Goal: Task Accomplishment & Management: Manage account settings

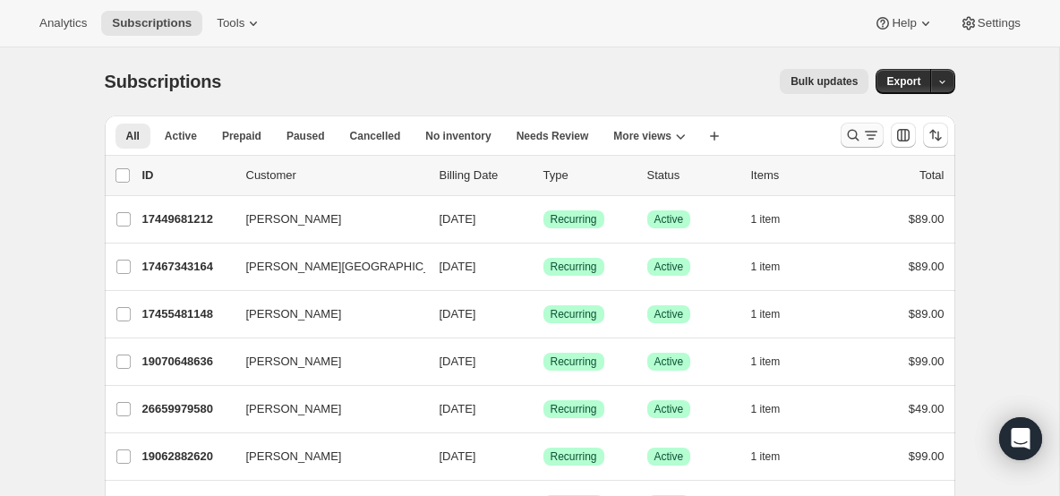
click at [847, 132] on icon "Search and filter results" at bounding box center [853, 136] width 12 height 12
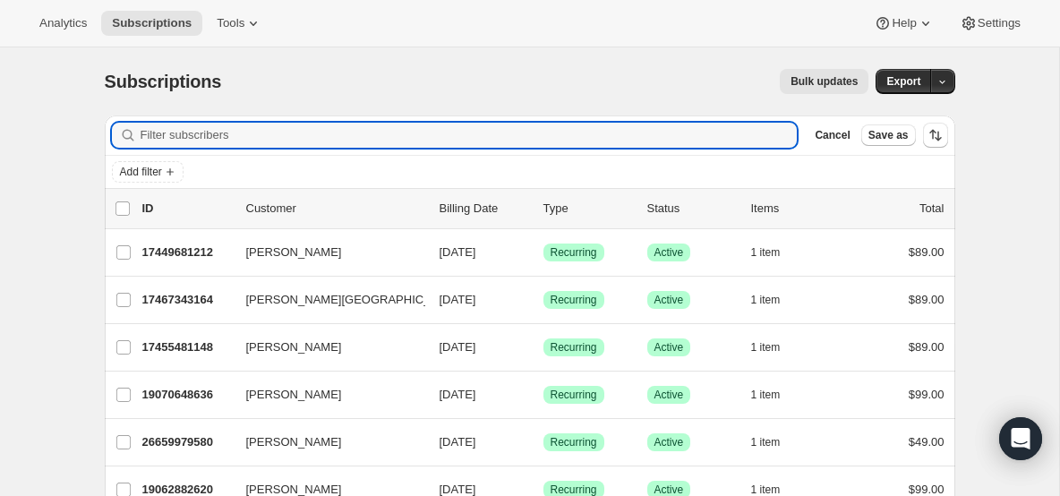
paste input "[EMAIL_ADDRESS][DOMAIN_NAME]"
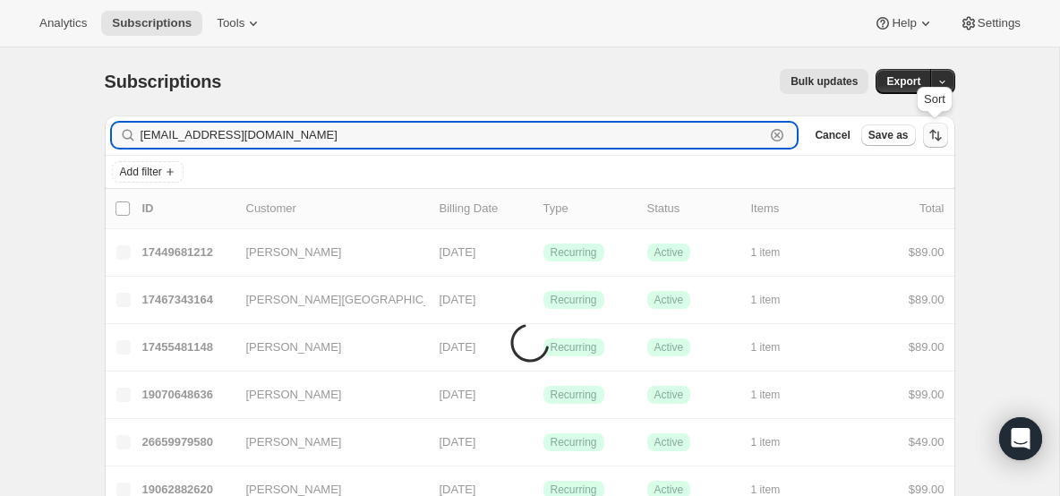
type input "[EMAIL_ADDRESS][DOMAIN_NAME]"
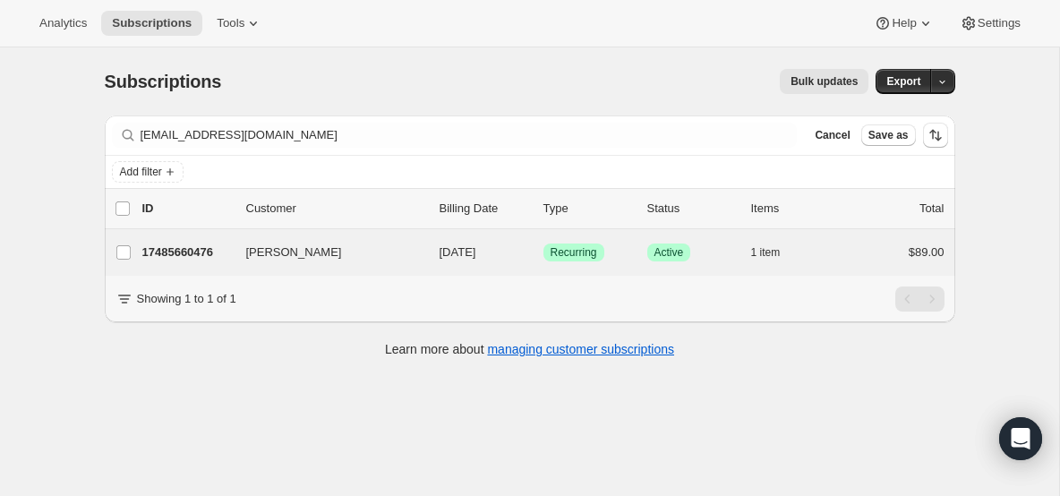
click at [214, 238] on div "[PERSON_NAME] 17485660476 [PERSON_NAME] [DATE] Success Recurring Success Active…" at bounding box center [530, 252] width 850 height 47
click at [177, 238] on div "[PERSON_NAME] 17485660476 [PERSON_NAME] [DATE] Success Recurring Success Active…" at bounding box center [530, 252] width 850 height 47
click at [198, 253] on p "17485660476" at bounding box center [186, 252] width 89 height 18
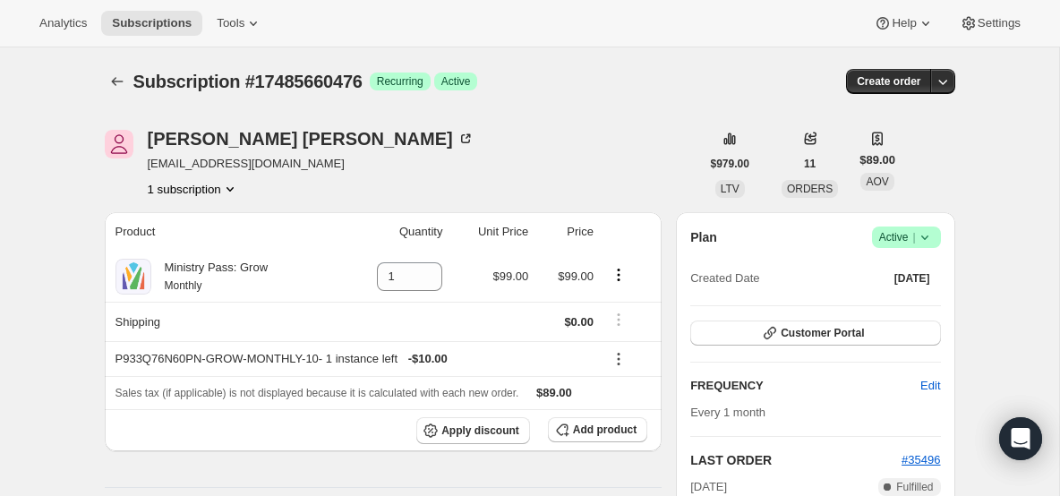
click at [932, 235] on icon at bounding box center [925, 237] width 18 height 18
click at [889, 300] on span "Cancel subscription" at bounding box center [900, 302] width 101 height 13
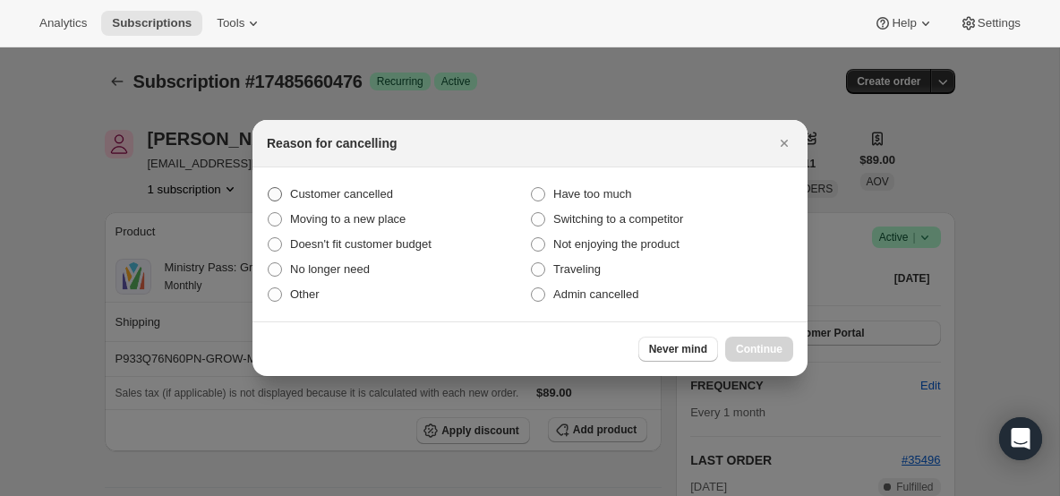
click at [398, 196] on label "Customer cancelled" at bounding box center [398, 194] width 263 height 25
click at [268, 188] on input "Customer cancelled" at bounding box center [268, 187] width 1 height 1
radio input "true"
click at [770, 354] on span "Continue" at bounding box center [759, 349] width 47 height 14
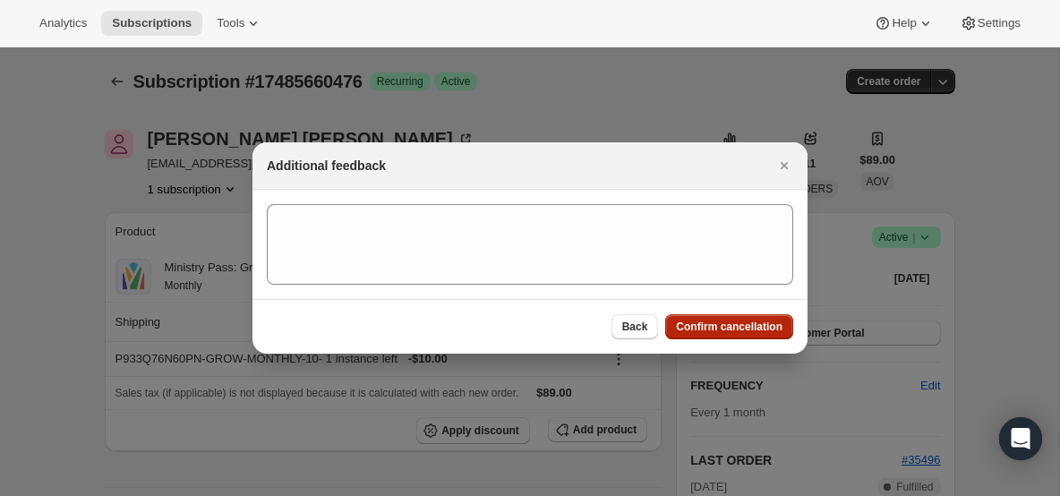
click at [731, 322] on span "Confirm cancellation" at bounding box center [729, 327] width 107 height 14
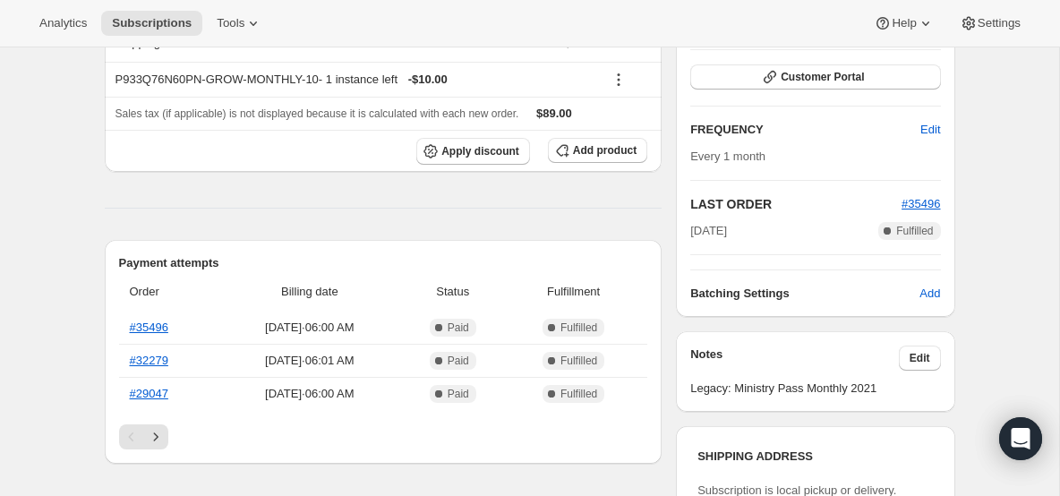
scroll to position [393, 0]
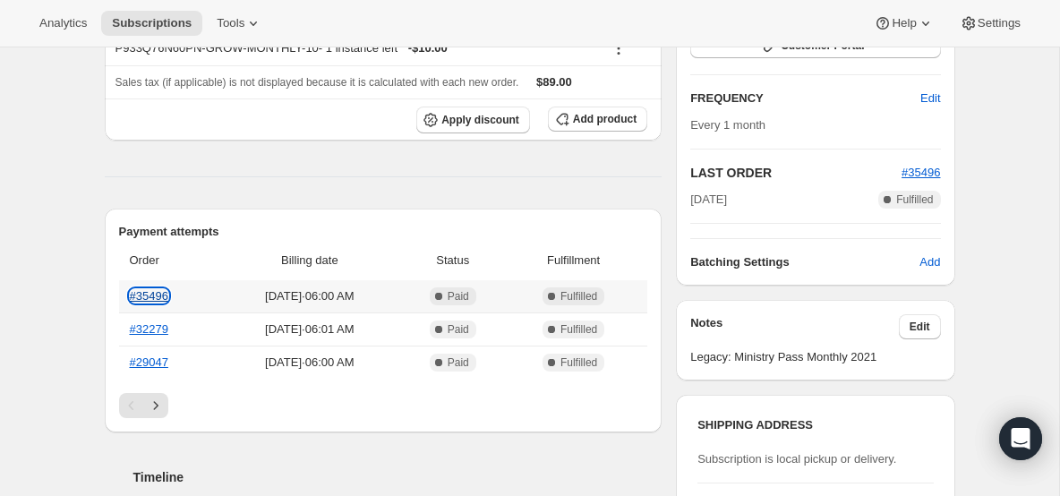
click at [159, 294] on link "#35496" at bounding box center [149, 295] width 38 height 13
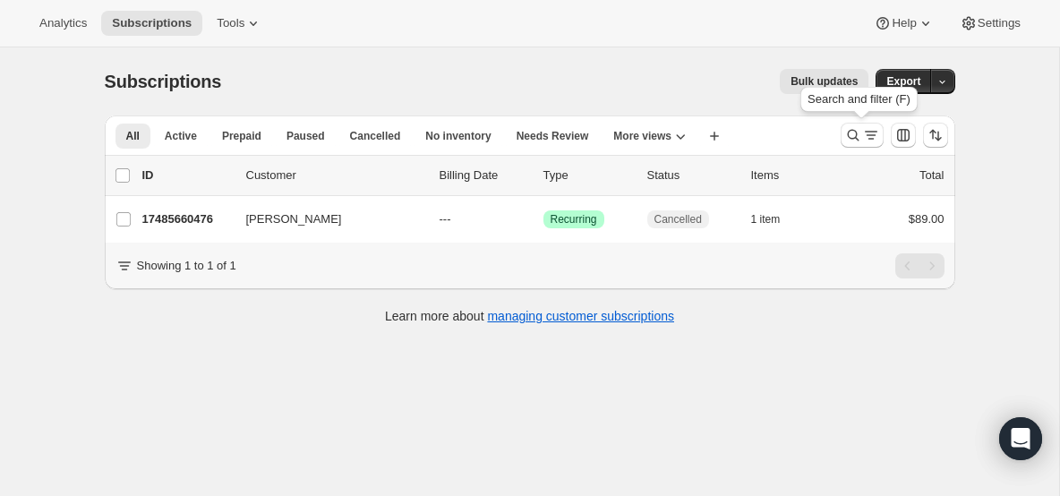
click at [846, 121] on div "Search and filter (F)" at bounding box center [859, 102] width 124 height 39
click at [852, 129] on icon "Search and filter results" at bounding box center [853, 135] width 18 height 18
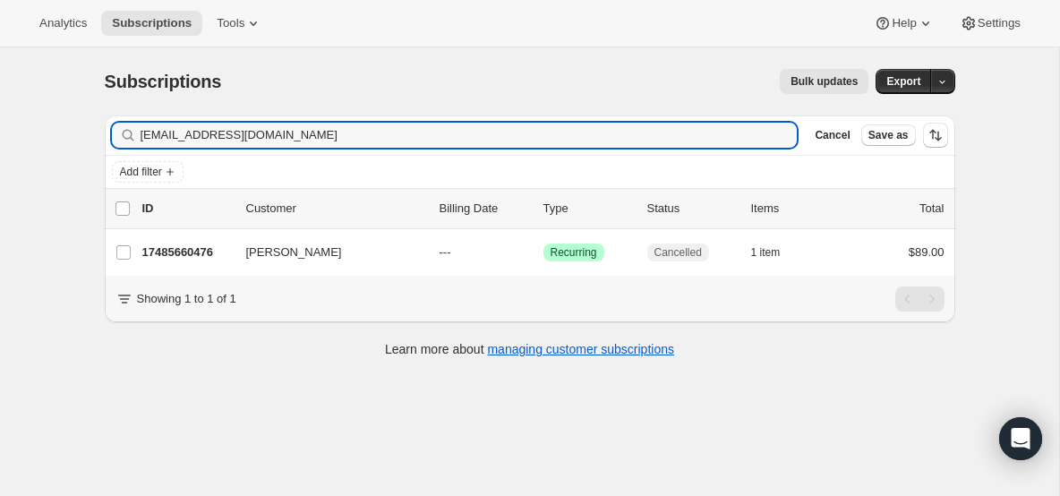
type input "[EMAIL_ADDRESS][DOMAIN_NAME]"
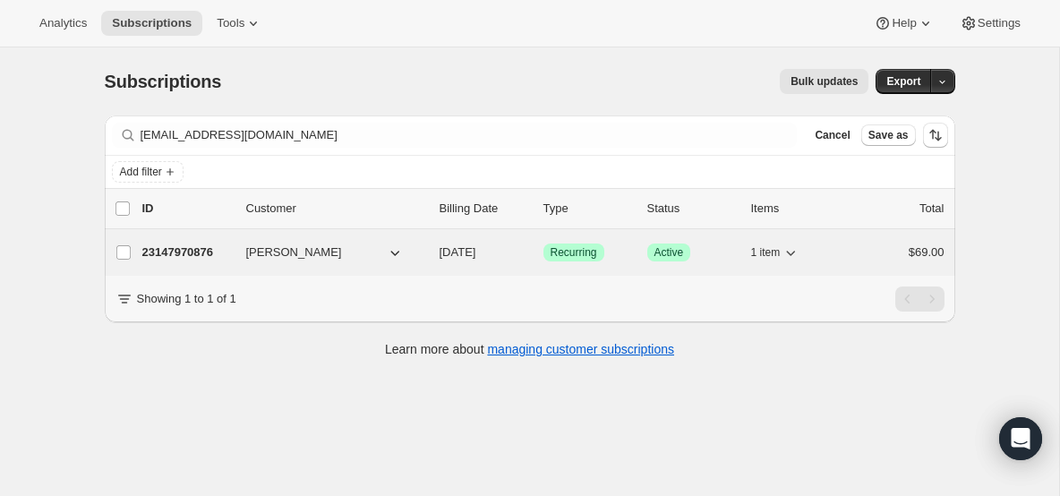
click at [242, 244] on div "23147970876 [PERSON_NAME] [DATE] Success Recurring Success Active 1 item $69.00" at bounding box center [543, 252] width 802 height 25
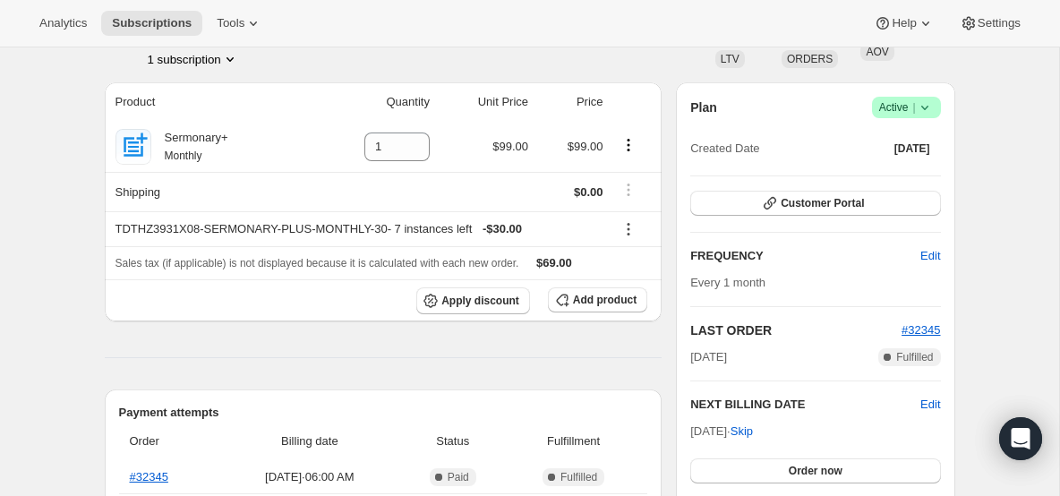
scroll to position [86, 0]
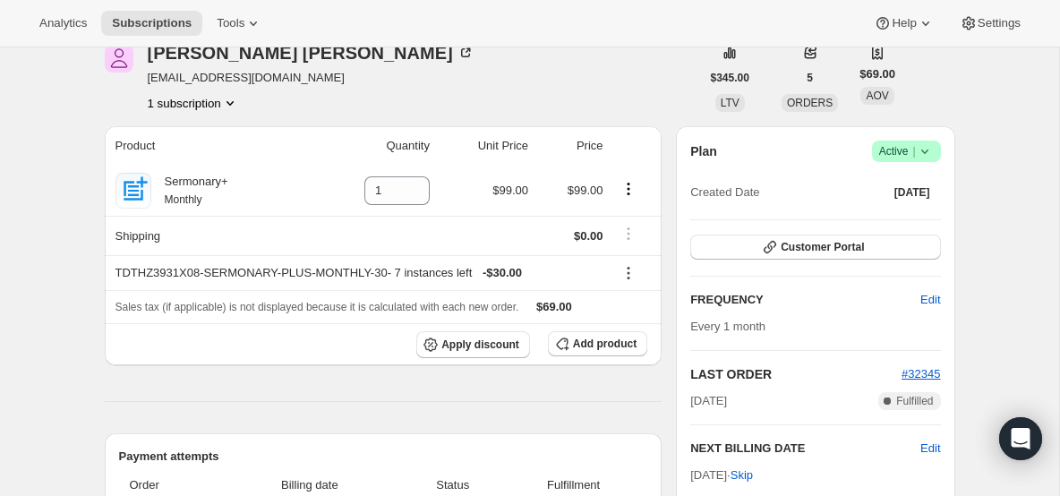
click at [928, 146] on icon at bounding box center [925, 151] width 18 height 18
click at [864, 216] on span "Cancel subscription" at bounding box center [900, 216] width 101 height 13
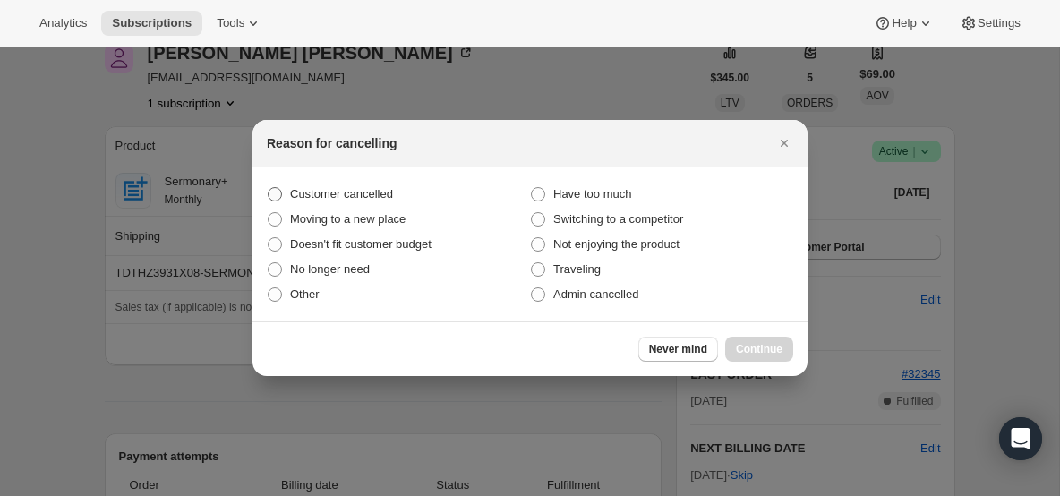
click at [422, 191] on label "Customer cancelled" at bounding box center [398, 194] width 263 height 25
click at [268, 188] on input "Customer cancelled" at bounding box center [268, 187] width 1 height 1
radio input "true"
click at [767, 337] on button "Continue" at bounding box center [759, 349] width 68 height 25
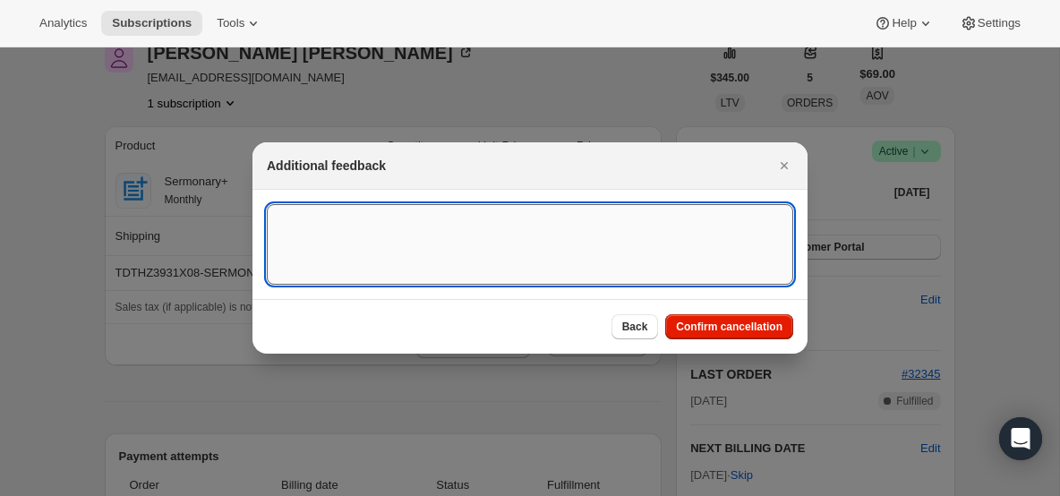
click at [547, 255] on textarea ":ri6:" at bounding box center [530, 244] width 526 height 81
type textarea "canceled on 8/19"
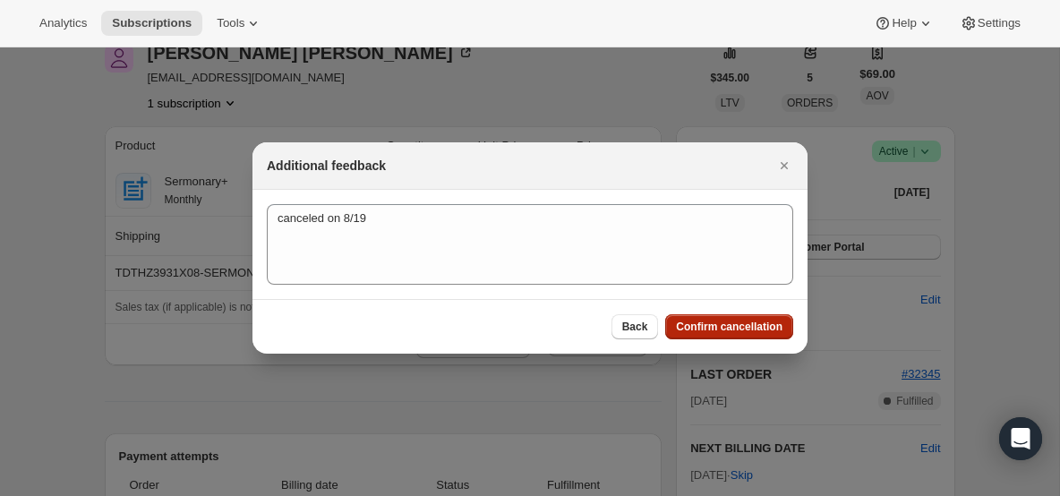
click at [723, 320] on button "Confirm cancellation" at bounding box center [729, 326] width 128 height 25
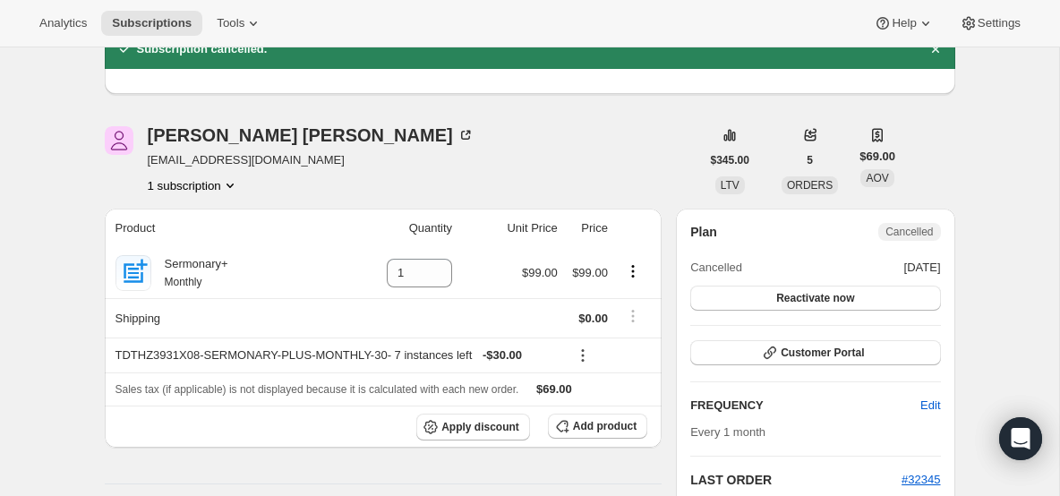
scroll to position [0, 0]
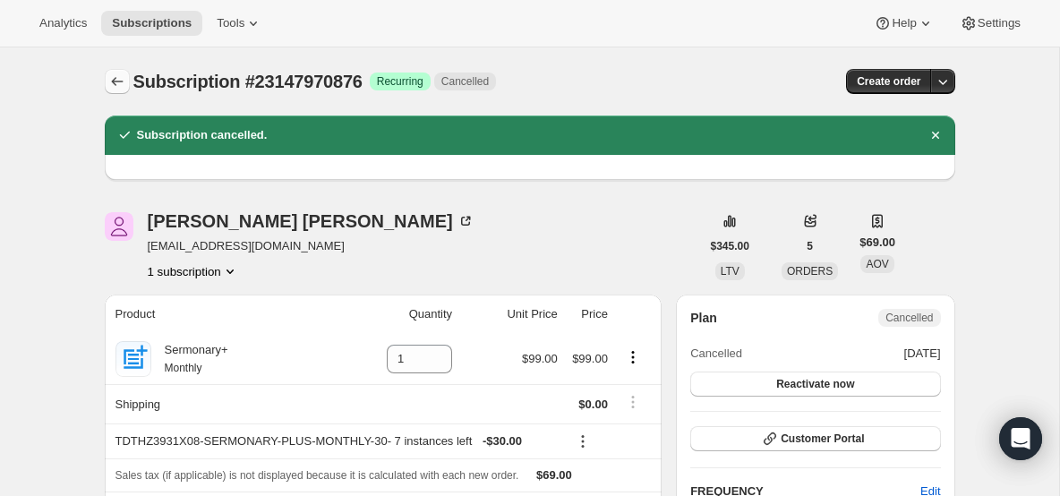
click at [115, 72] on button "Subscriptions" at bounding box center [117, 81] width 25 height 25
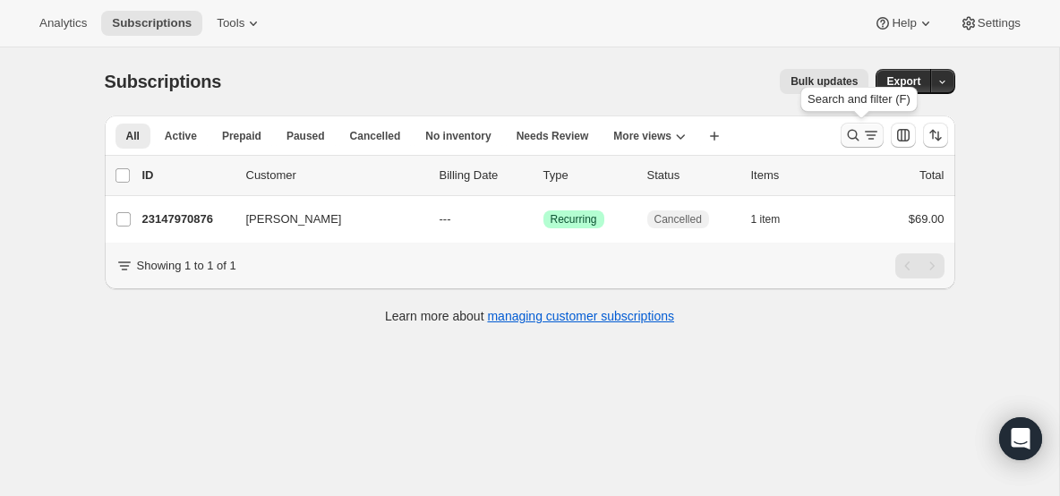
click at [851, 141] on icon "Search and filter results" at bounding box center [853, 135] width 18 height 18
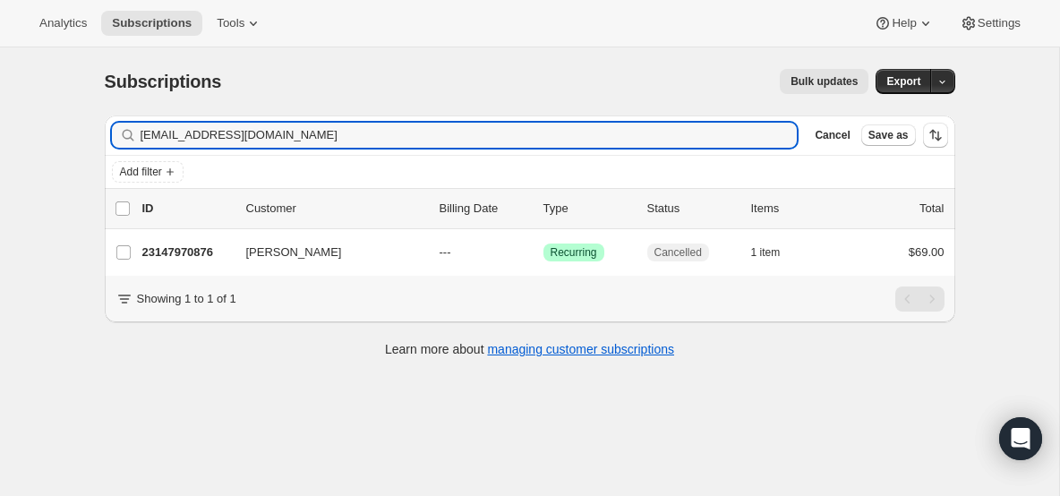
type input "[EMAIL_ADDRESS][DOMAIN_NAME]"
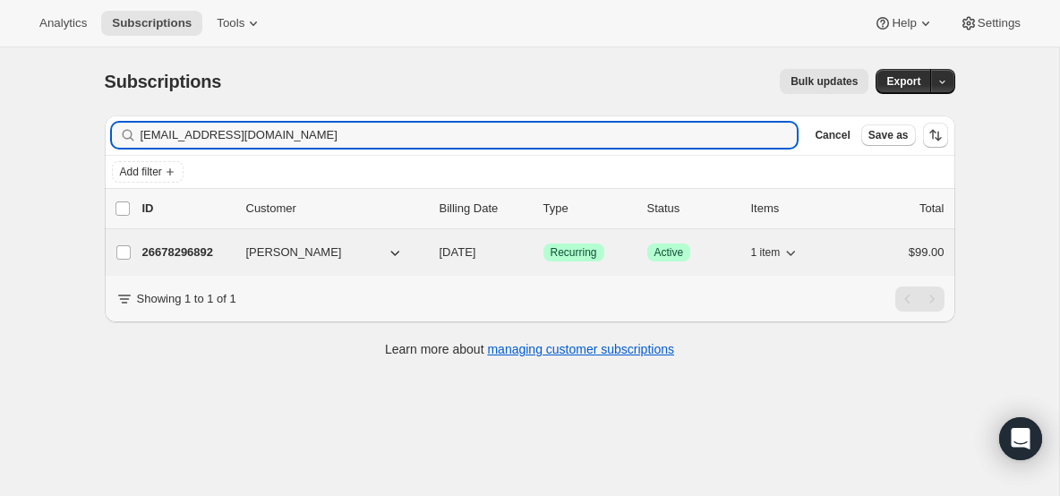
click at [161, 248] on p "26678296892" at bounding box center [186, 252] width 89 height 18
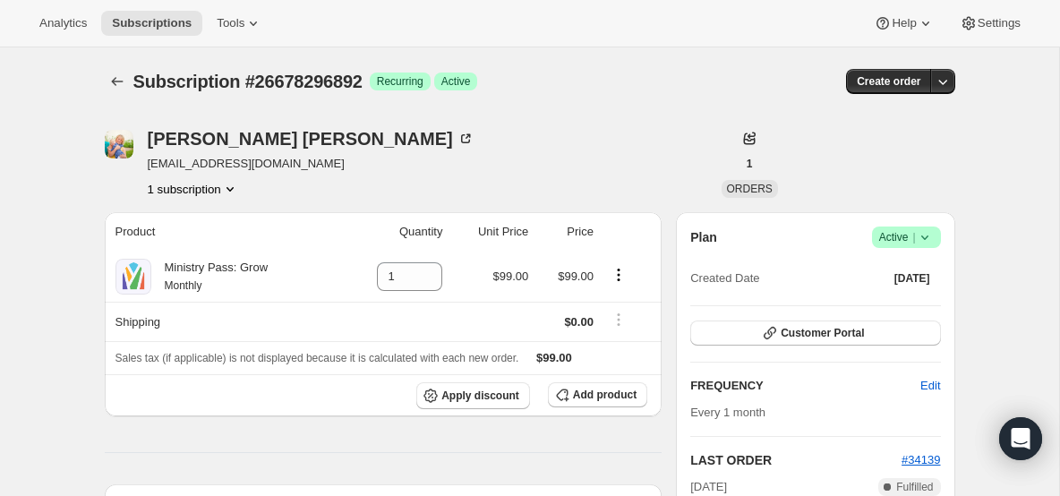
click at [933, 238] on span "Success Active |" at bounding box center [906, 236] width 69 height 21
click at [871, 301] on span "Cancel subscription" at bounding box center [900, 302] width 101 height 13
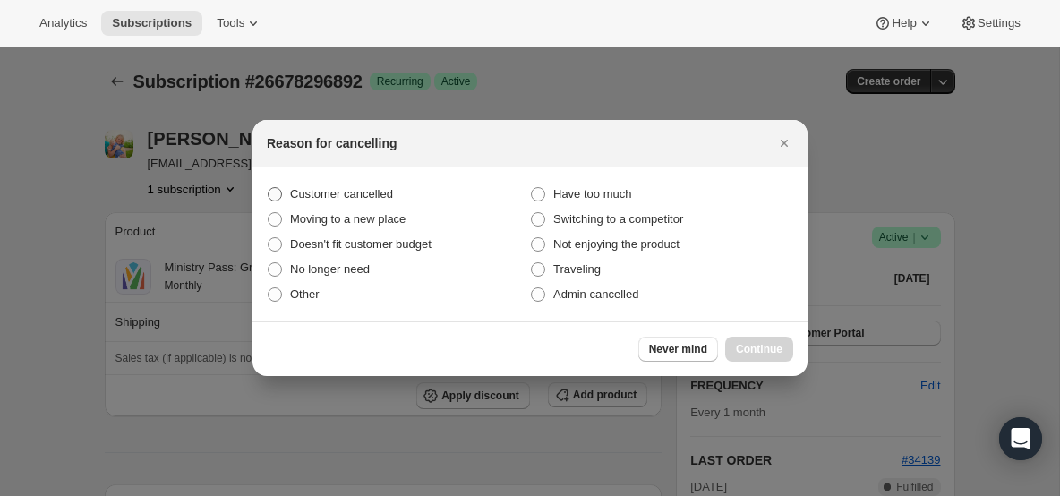
click at [358, 197] on span "Customer cancelled" at bounding box center [341, 193] width 103 height 13
click at [268, 188] on input "Customer cancelled" at bounding box center [268, 187] width 1 height 1
radio input "true"
click at [760, 333] on div "Never mind Continue" at bounding box center [529, 348] width 555 height 55
click at [755, 350] on span "Continue" at bounding box center [759, 349] width 47 height 14
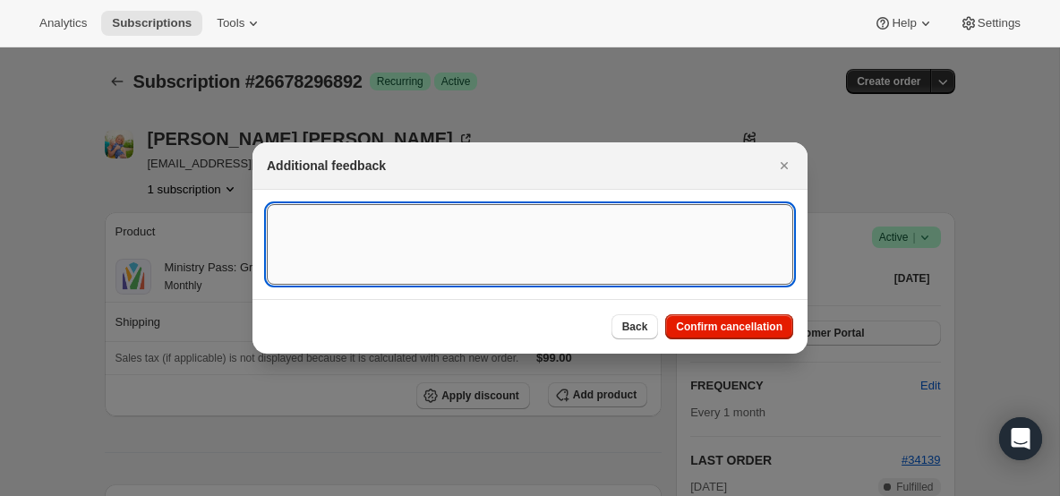
click at [547, 236] on textarea ":roc:" at bounding box center [530, 244] width 526 height 81
type textarea "canceled on 8/19"
click at [740, 328] on span "Confirm cancellation" at bounding box center [729, 327] width 107 height 14
